Goal: Task Accomplishment & Management: Complete application form

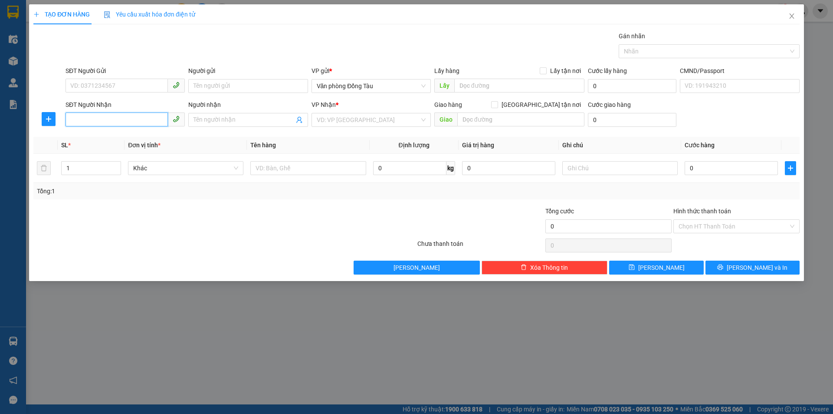
click at [141, 122] on input "SĐT Người Nhận" at bounding box center [117, 119] width 102 height 14
type input "0967315451"
click at [239, 119] on input "Người nhận" at bounding box center [244, 120] width 100 height 10
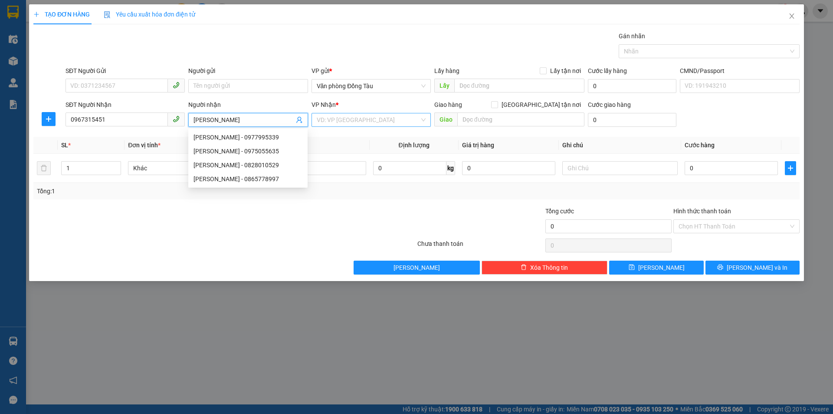
type input "[PERSON_NAME]"
click at [375, 115] on input "search" at bounding box center [368, 119] width 103 height 13
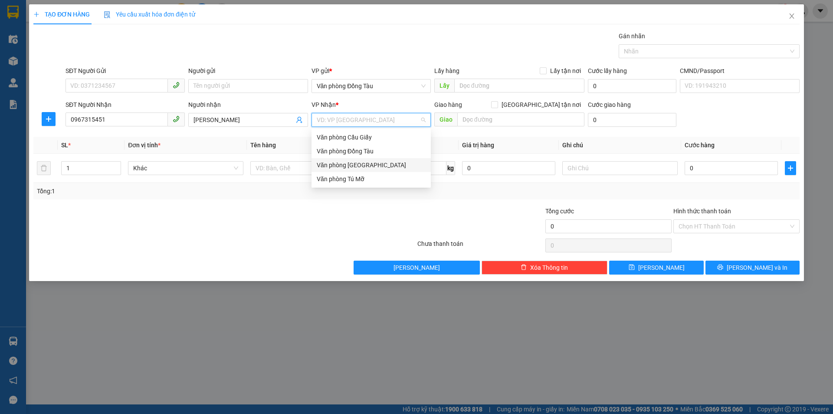
click at [376, 171] on div "Văn phòng [GEOGRAPHIC_DATA]" at bounding box center [371, 165] width 119 height 14
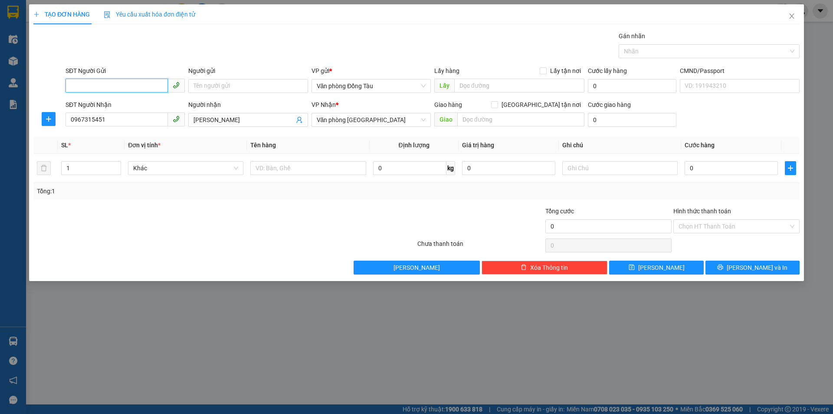
click at [94, 86] on input "SĐT Người Gửi" at bounding box center [117, 86] width 102 height 14
type input "0967201270"
click at [238, 89] on input "Người gửi" at bounding box center [247, 86] width 119 height 14
type input "bebe"
click at [511, 116] on input "text" at bounding box center [520, 119] width 127 height 14
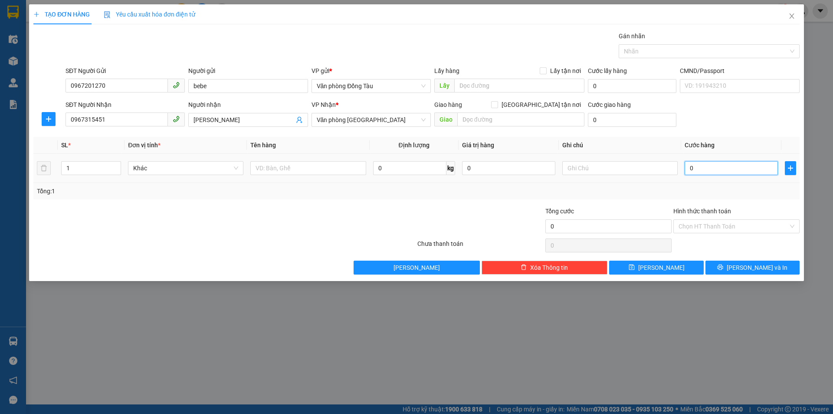
click at [701, 170] on input "0" at bounding box center [731, 168] width 93 height 14
type input "3"
type input "30"
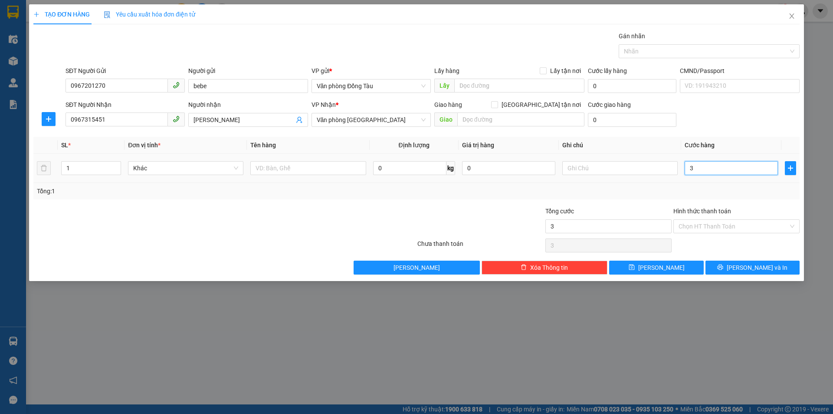
type input "30"
type input "300"
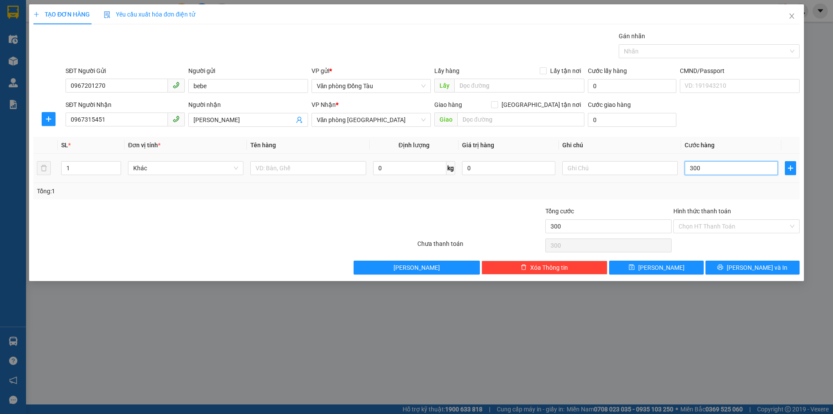
type input "3.000"
type input "30.000"
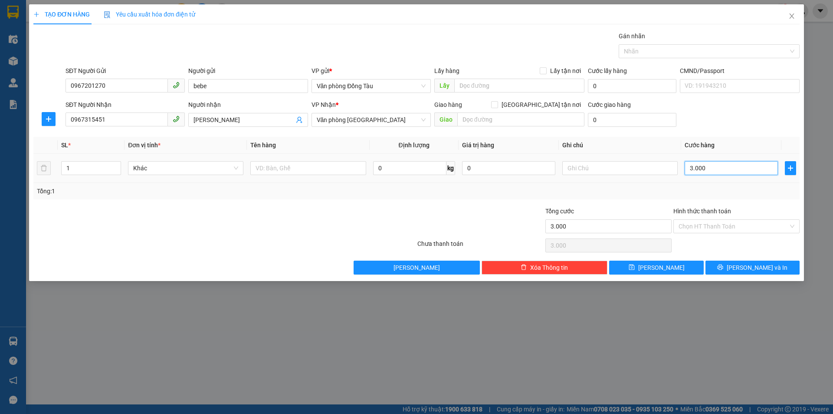
type input "30.000"
click at [752, 268] on span "[PERSON_NAME] và In" at bounding box center [757, 268] width 61 height 10
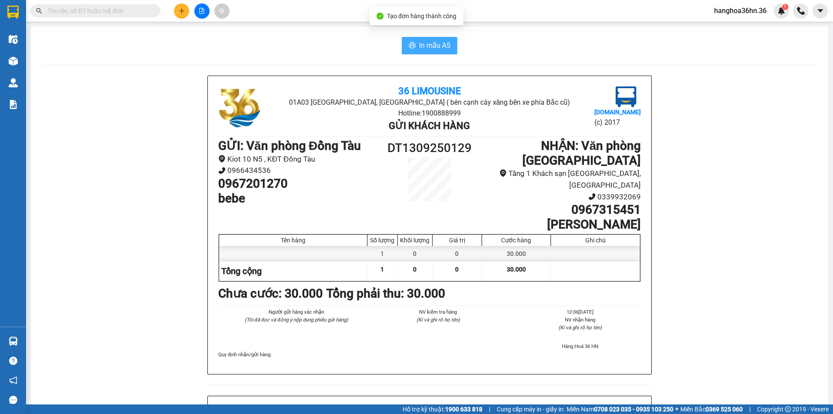
click at [421, 45] on span "In mẫu A5" at bounding box center [434, 45] width 31 height 11
click at [422, 47] on span "In mẫu A5" at bounding box center [434, 45] width 31 height 11
